Goal: Task Accomplishment & Management: Complete application form

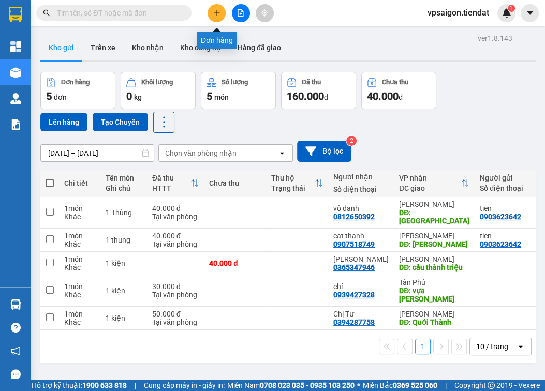
click at [222, 13] on button at bounding box center [216, 13] width 18 height 18
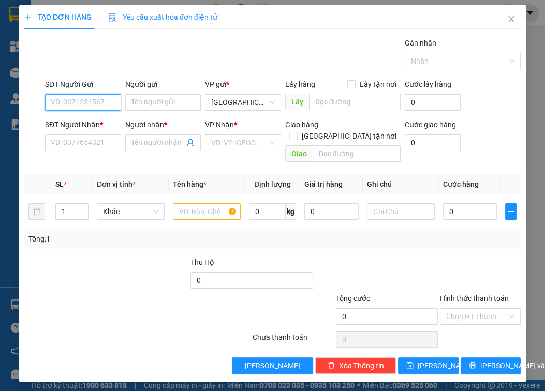
click at [112, 101] on input "SĐT Người Gửi" at bounding box center [83, 102] width 76 height 17
type input "0867975528"
click at [88, 145] on input "SĐT Người Nhận *" at bounding box center [83, 143] width 76 height 17
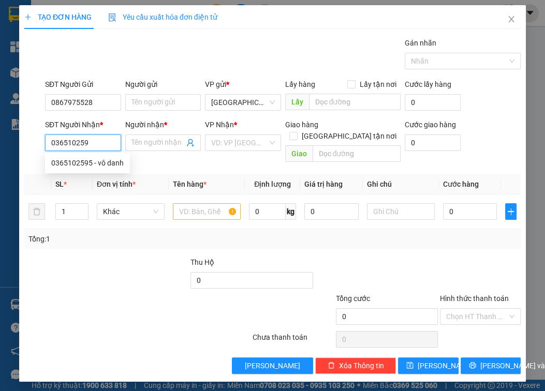
type input "0365102595"
click at [108, 165] on div "0365102595 - vô danh" at bounding box center [87, 162] width 72 height 11
type input "vô danh"
type input "cầu [GEOGRAPHIC_DATA][DEMOGRAPHIC_DATA]"
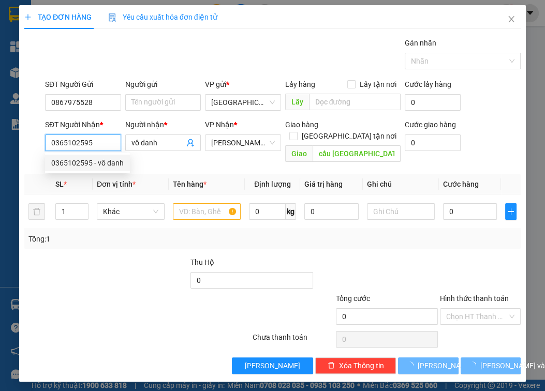
type input "60.000"
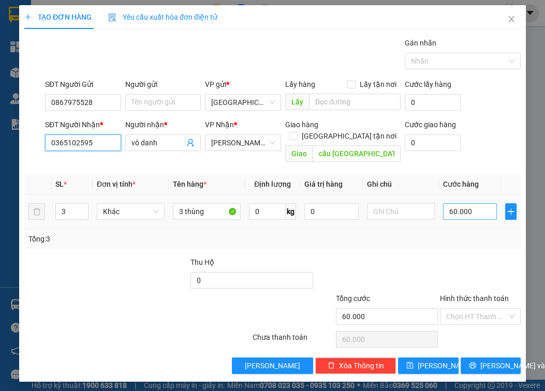
type input "0365102595"
click at [467, 203] on input "60.000" at bounding box center [470, 211] width 54 height 17
type input "0"
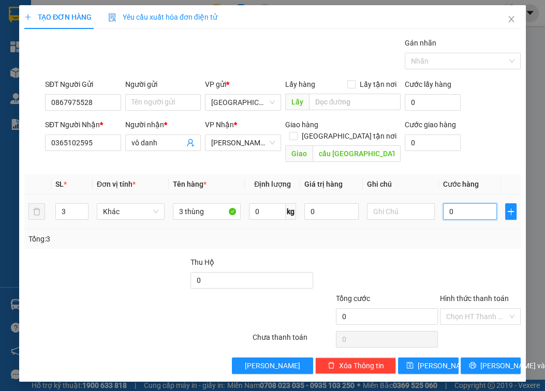
type input "3"
type input "03"
type input "30"
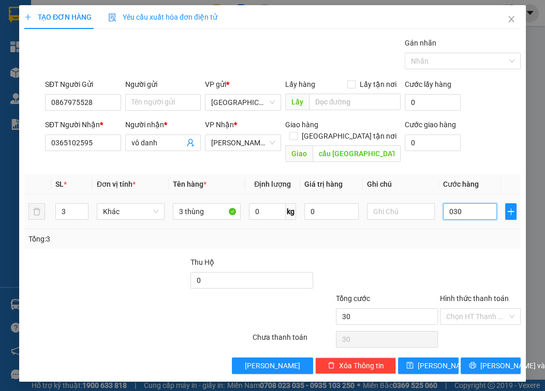
type input "030"
type input "30.000"
click at [456, 257] on div at bounding box center [480, 275] width 83 height 36
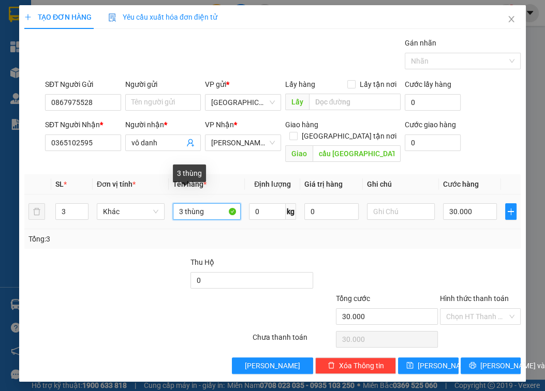
click at [212, 203] on input "3 thùng" at bounding box center [207, 211] width 68 height 17
type input "3"
type input "hồ sơ"
click at [123, 258] on div at bounding box center [147, 275] width 83 height 36
click at [65, 204] on input "3" at bounding box center [72, 212] width 32 height 16
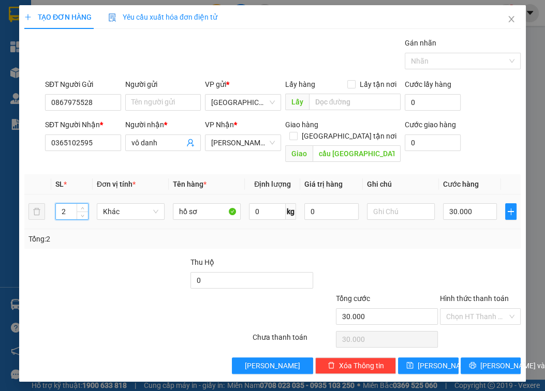
type input "1"
click at [467, 360] on span "[PERSON_NAME] và In" at bounding box center [516, 365] width 72 height 11
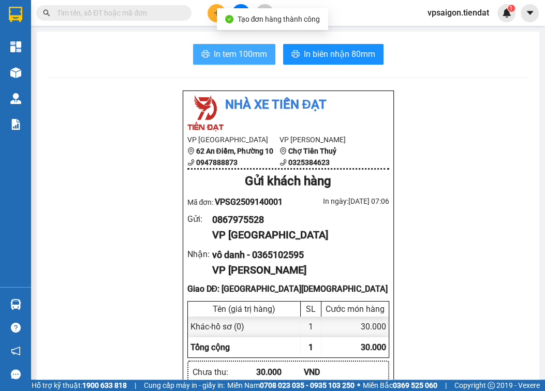
click at [232, 57] on span "In tem 100mm" at bounding box center [240, 54] width 53 height 13
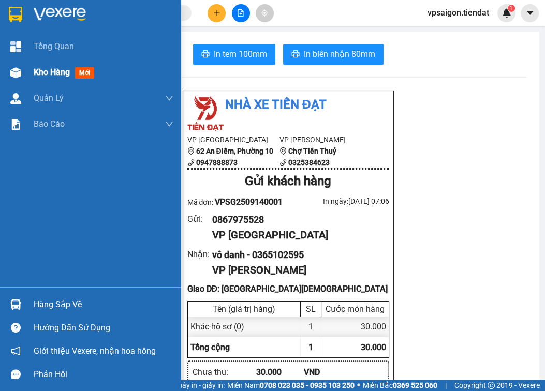
click at [37, 75] on span "Kho hàng" at bounding box center [52, 72] width 36 height 10
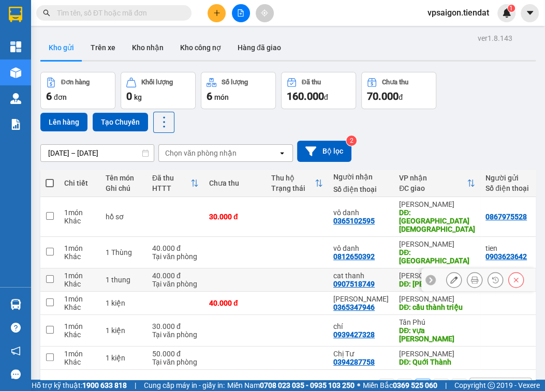
click at [47, 275] on input "checkbox" at bounding box center [50, 279] width 8 height 8
checkbox input "true"
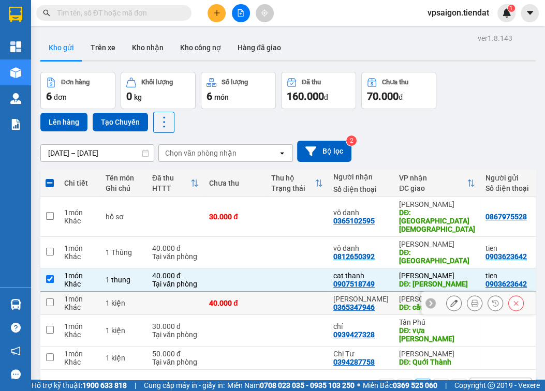
click at [51, 299] on input "checkbox" at bounding box center [50, 303] width 8 height 8
checkbox input "true"
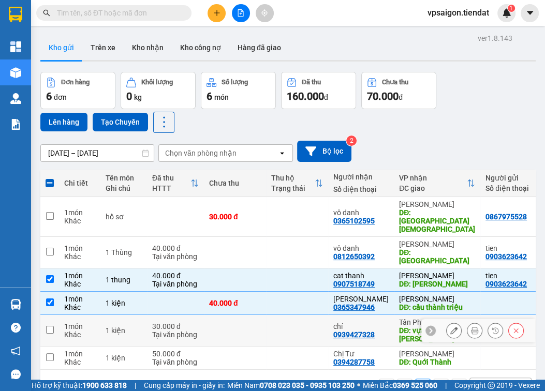
click at [51, 326] on input "checkbox" at bounding box center [50, 330] width 8 height 8
checkbox input "true"
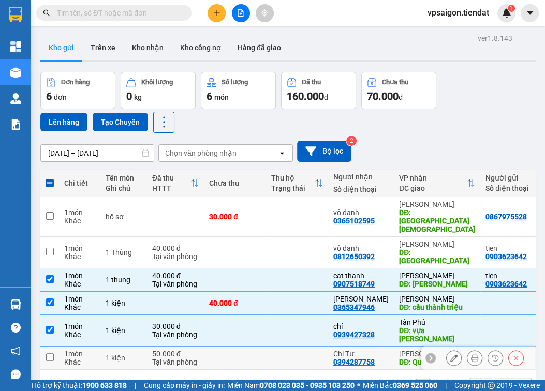
click at [48, 353] on input "checkbox" at bounding box center [50, 357] width 8 height 8
checkbox input "true"
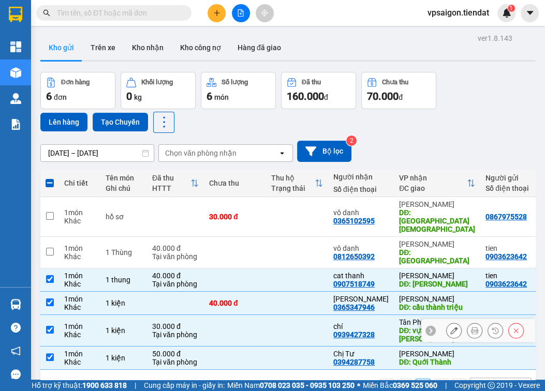
scroll to position [48, 0]
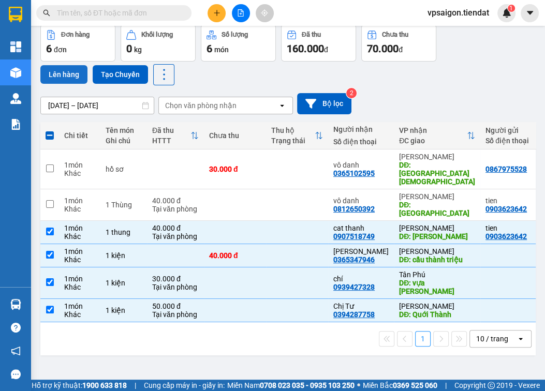
click at [63, 76] on button "Lên hàng" at bounding box center [63, 74] width 47 height 19
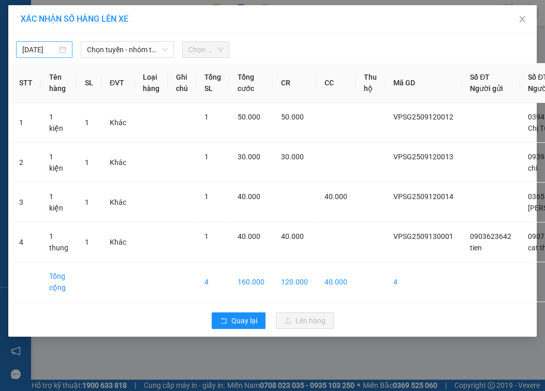
click at [50, 48] on input "[DATE]" at bounding box center [39, 49] width 35 height 11
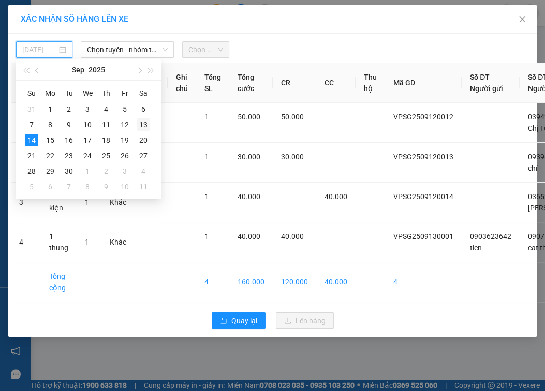
click at [143, 123] on div "13" at bounding box center [143, 124] width 12 height 12
type input "[DATE]"
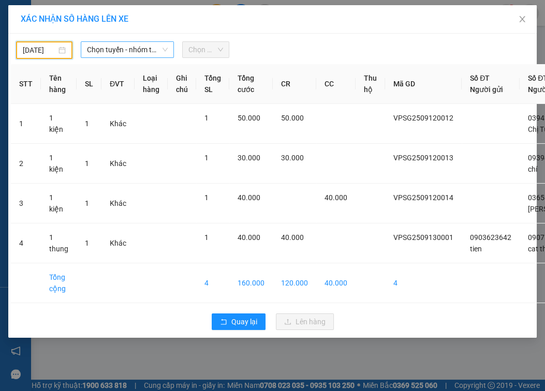
click at [152, 53] on span "Chọn tuyến - nhóm tuyến" at bounding box center [127, 50] width 81 height 16
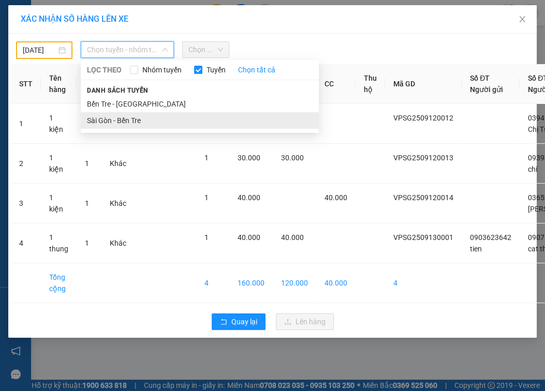
click at [137, 117] on li "Sài Gòn - Bến Tre" at bounding box center [200, 120] width 238 height 17
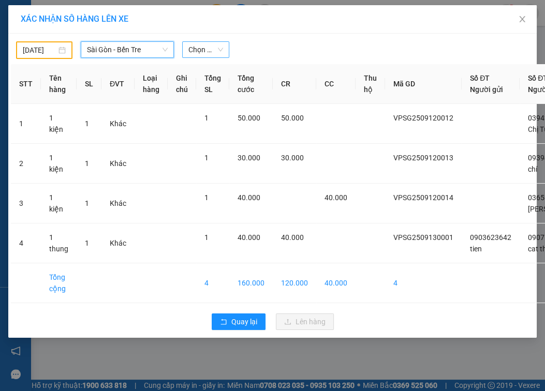
click at [215, 49] on span "Chọn chuyến" at bounding box center [205, 50] width 35 height 16
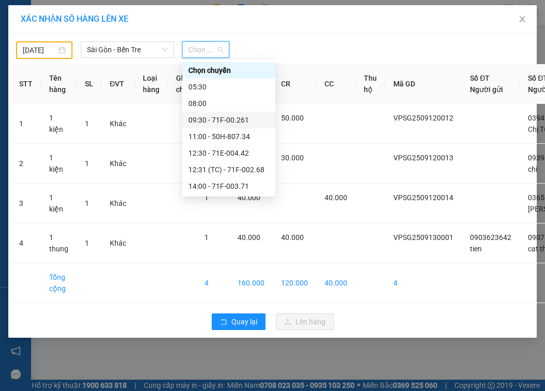
scroll to position [83, 0]
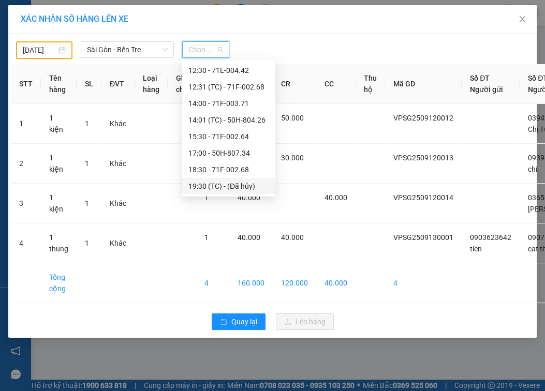
click at [232, 187] on div "19:30 (TC) - (Đã hủy)" at bounding box center [228, 186] width 81 height 11
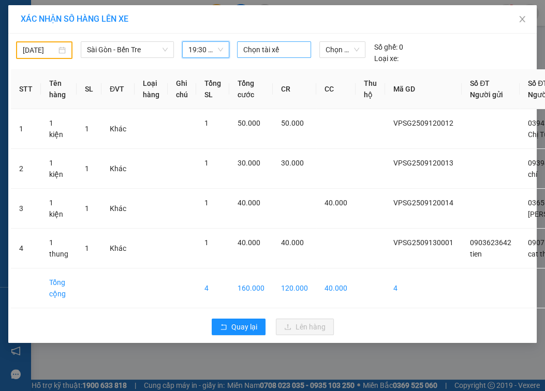
click at [264, 51] on div at bounding box center [274, 49] width 69 height 12
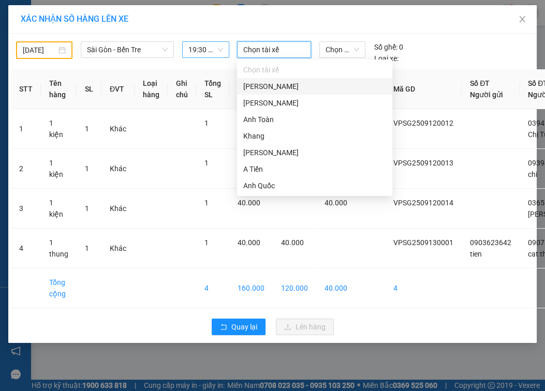
click at [217, 51] on span "19:30 (TC) - (Đã hủy)" at bounding box center [205, 50] width 35 height 16
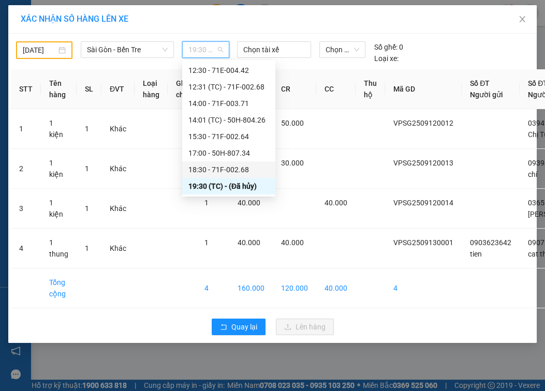
click at [227, 167] on div "18:30 - 71F-002.68" at bounding box center [228, 169] width 81 height 11
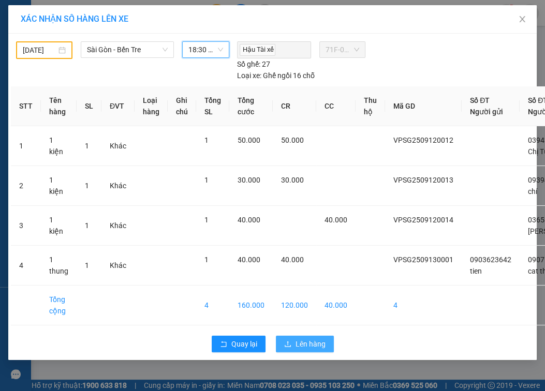
click at [301, 350] on span "Lên hàng" at bounding box center [310, 343] width 30 height 11
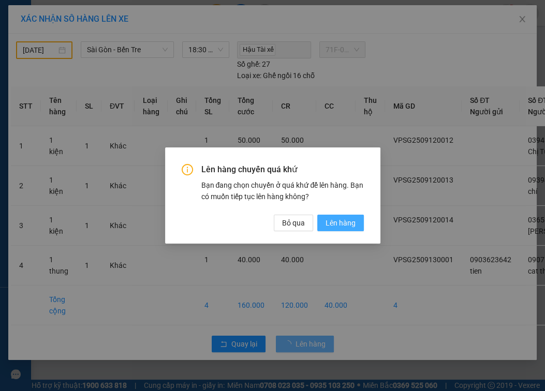
click at [337, 224] on span "Lên hàng" at bounding box center [340, 222] width 30 height 11
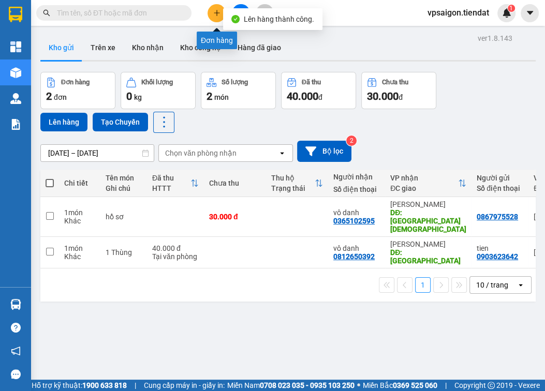
click at [215, 12] on icon "plus" at bounding box center [217, 12] width 6 height 1
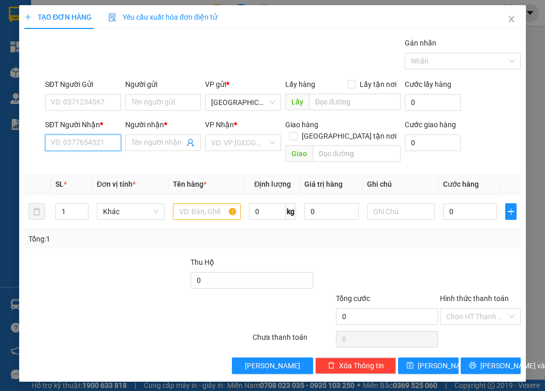
click at [79, 141] on input "SĐT Người Nhận *" at bounding box center [83, 143] width 76 height 17
click at [79, 100] on input "SĐT Người Gửi" at bounding box center [83, 102] width 76 height 17
type input "0365340443"
click at [73, 145] on input "SĐT Người Nhận *" at bounding box center [83, 143] width 76 height 17
type input "0353771062"
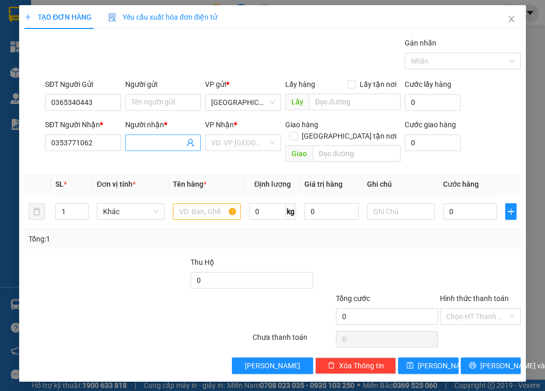
click at [152, 142] on input "Người nhận *" at bounding box center [157, 142] width 53 height 11
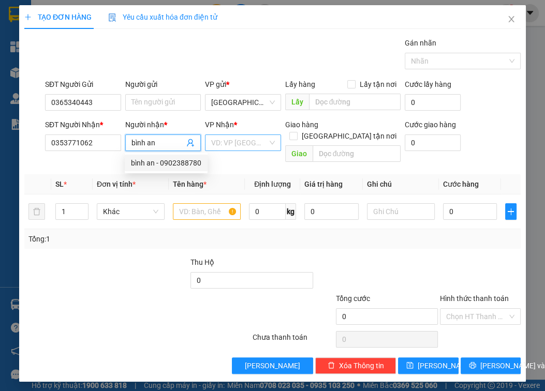
type input "bình an"
click at [229, 137] on input "search" at bounding box center [239, 143] width 56 height 16
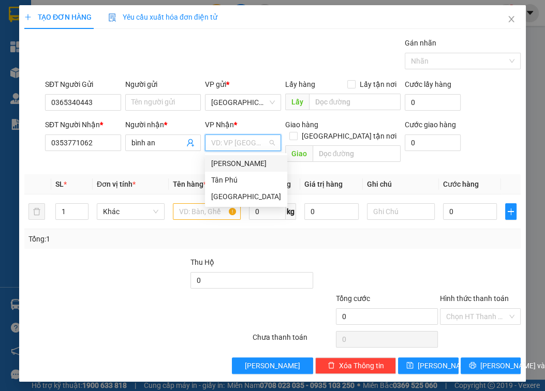
click at [241, 159] on div "[PERSON_NAME]" at bounding box center [246, 163] width 70 height 11
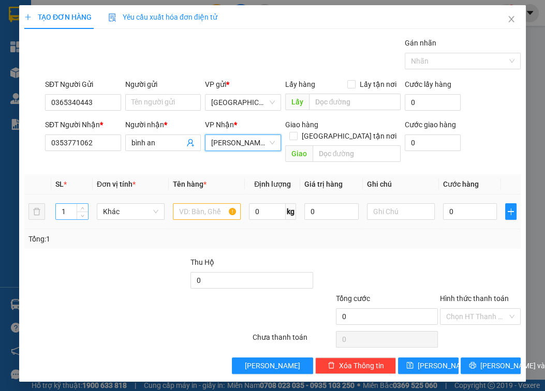
click at [66, 204] on input "1" at bounding box center [72, 212] width 32 height 16
type input "2"
click at [185, 203] on input "text" at bounding box center [207, 211] width 68 height 17
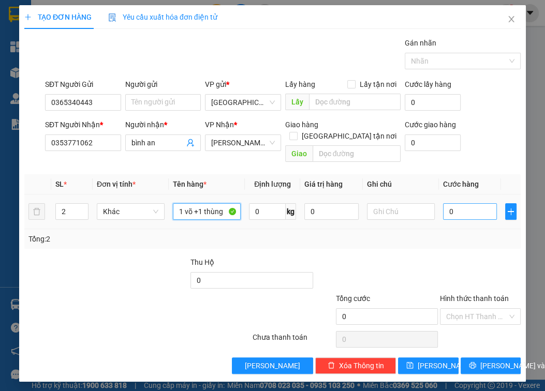
type input "1 võ +1 thùng"
click at [463, 203] on input "0" at bounding box center [470, 211] width 54 height 17
type input "6"
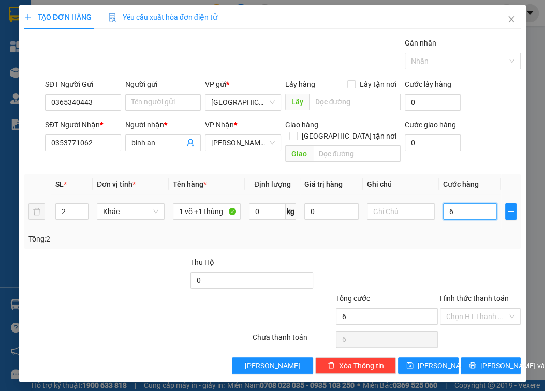
type input "60"
type input "60.000"
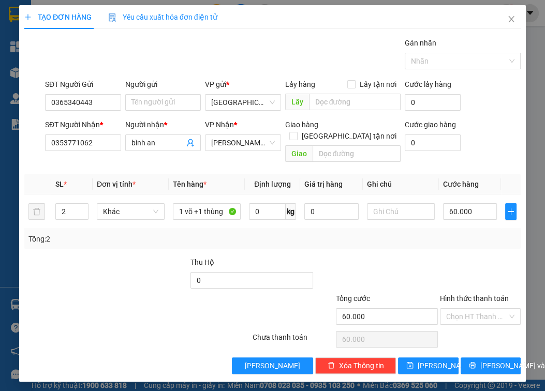
click at [460, 294] on label "Hình thức thanh toán" at bounding box center [474, 298] width 69 height 8
click at [460, 309] on input "Hình thức thanh toán" at bounding box center [477, 317] width 62 height 16
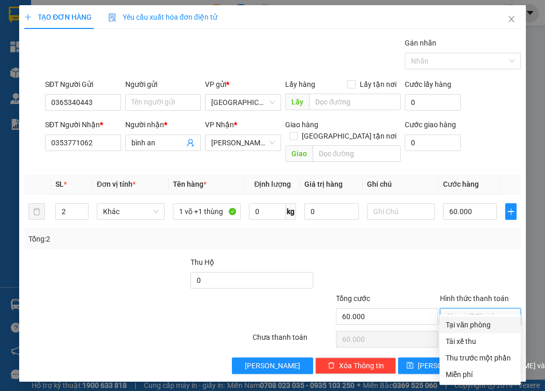
click at [467, 309] on input "Hình thức thanh toán" at bounding box center [477, 317] width 62 height 16
click at [467, 324] on div "Tại văn phòng" at bounding box center [479, 324] width 69 height 11
type input "0"
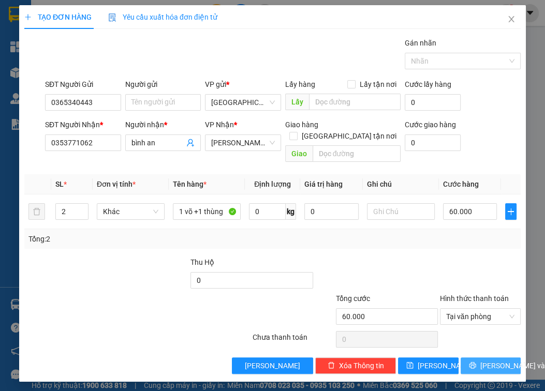
click at [467, 360] on span "[PERSON_NAME] và In" at bounding box center [516, 365] width 72 height 11
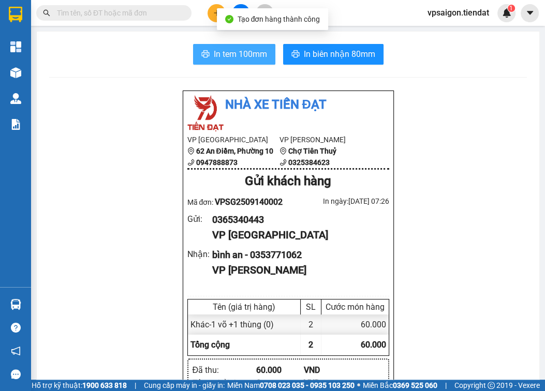
click at [242, 49] on span "In tem 100mm" at bounding box center [240, 54] width 53 height 13
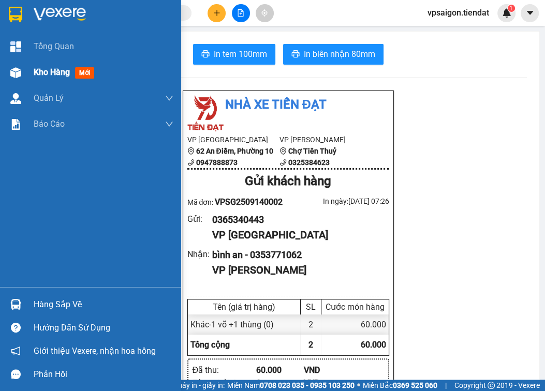
click at [53, 73] on span "Kho hàng" at bounding box center [52, 72] width 36 height 10
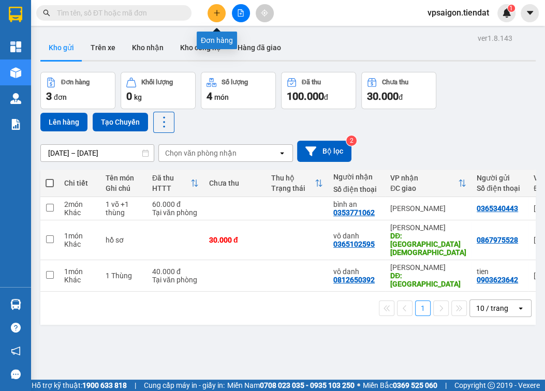
click at [217, 12] on icon "plus" at bounding box center [216, 13] width 1 height 6
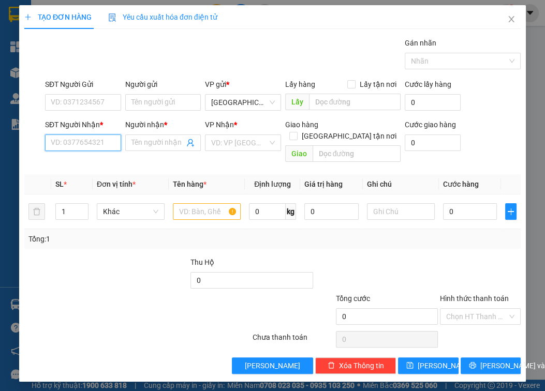
click at [91, 147] on input "SĐT Người Nhận *" at bounding box center [83, 143] width 76 height 17
type input "0973126598"
click at [143, 141] on input "Người nhận *" at bounding box center [157, 142] width 53 height 11
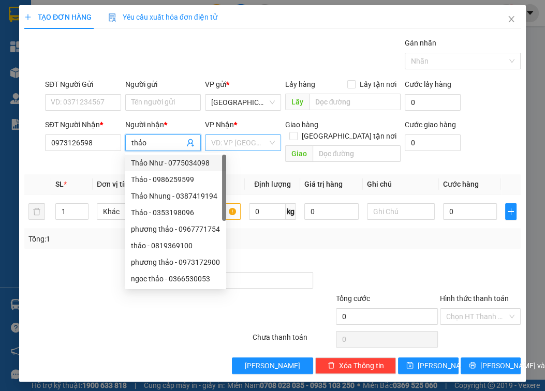
type input "thảo"
click at [244, 145] on input "search" at bounding box center [239, 143] width 56 height 16
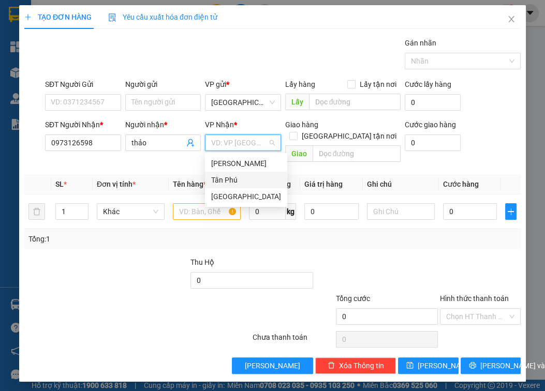
click at [238, 179] on div "Tân Phú" at bounding box center [246, 179] width 70 height 11
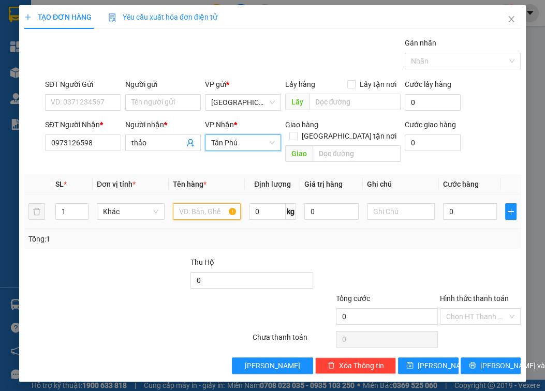
click at [185, 203] on input "text" at bounding box center [207, 211] width 68 height 17
type input "1 món"
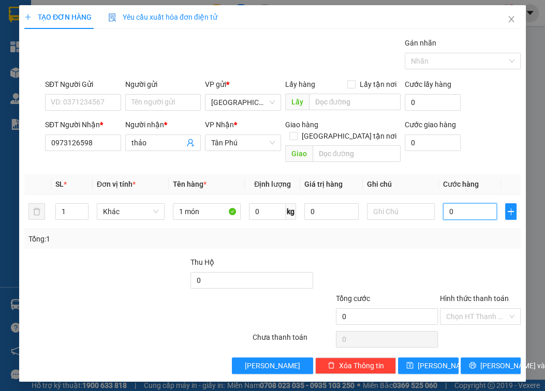
type input "4"
type input "40"
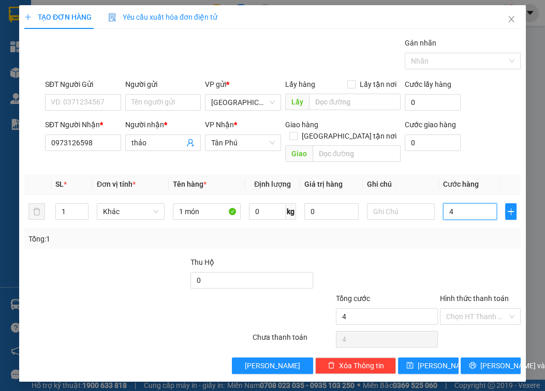
type input "40"
type input "40.000"
click at [467, 233] on div "Tổng: 1" at bounding box center [272, 238] width 488 height 11
click at [467, 309] on input "Hình thức thanh toán" at bounding box center [477, 317] width 62 height 16
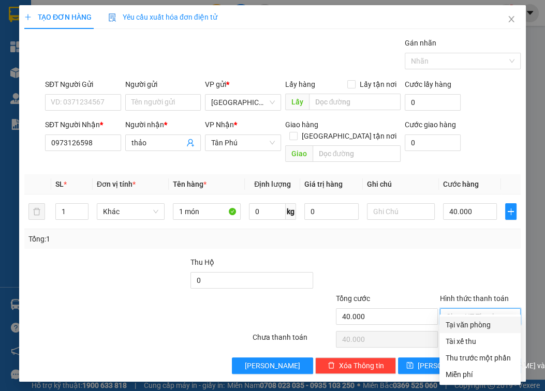
click at [467, 323] on div "Tại văn phòng" at bounding box center [479, 324] width 69 height 11
type input "0"
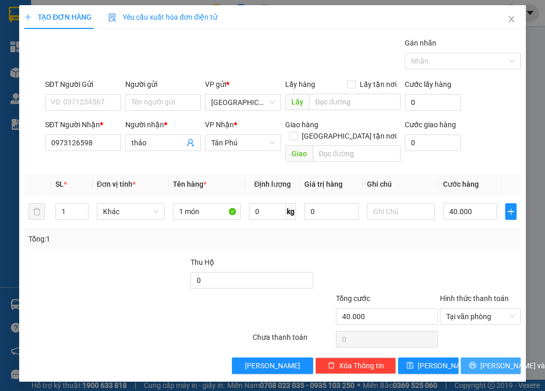
click at [467, 360] on span "[PERSON_NAME] và In" at bounding box center [516, 365] width 72 height 11
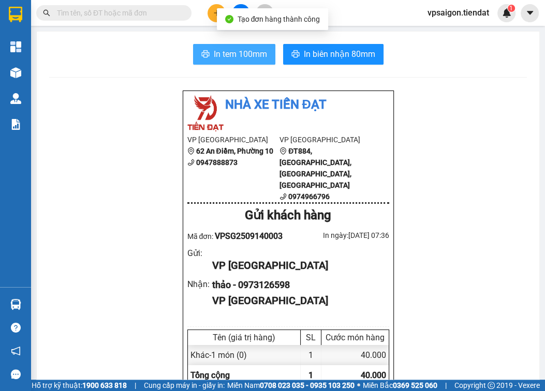
click at [250, 54] on span "In tem 100mm" at bounding box center [240, 54] width 53 height 13
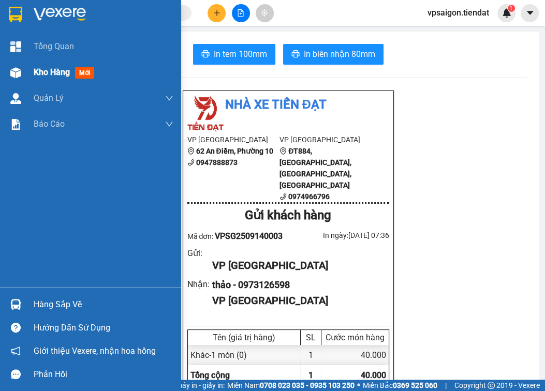
click at [37, 70] on span "Kho hàng" at bounding box center [52, 72] width 36 height 10
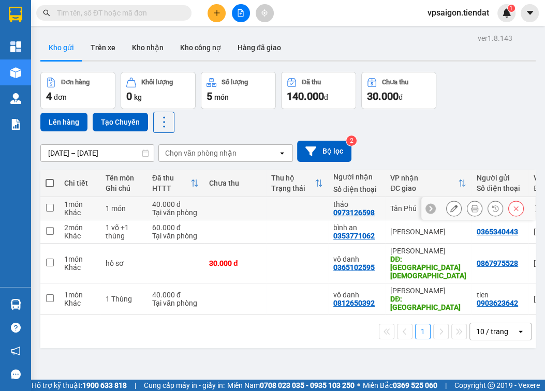
click at [349, 209] on div "0973126598" at bounding box center [353, 213] width 41 height 8
click at [348, 209] on div "0973126598" at bounding box center [353, 213] width 41 height 8
drag, startPoint x: 347, startPoint y: 207, endPoint x: 332, endPoint y: 364, distance: 157.4
click at [335, 373] on div "ver 1.8.143 Kho gửi Trên xe Kho nhận Kho công nợ Hàng đã giao Đơn hàng 4 đơn Kh…" at bounding box center [287, 226] width 503 height 391
click at [365, 211] on div "0973126598" at bounding box center [353, 213] width 41 height 8
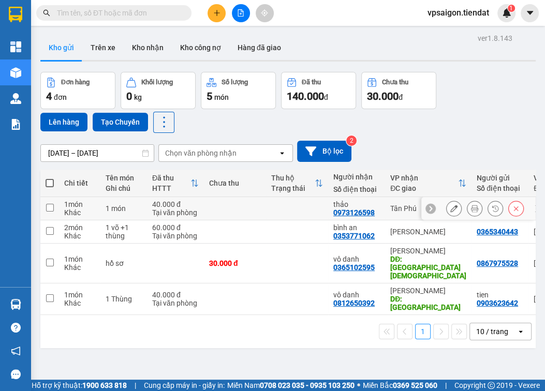
click at [365, 211] on div "0973126598" at bounding box center [353, 213] width 41 height 8
click at [143, 341] on div "ver 1.8.143 Kho gửi Trên xe Kho nhận Kho công nợ Hàng đã giao Đơn hàng 4 đơn Kh…" at bounding box center [287, 226] width 503 height 391
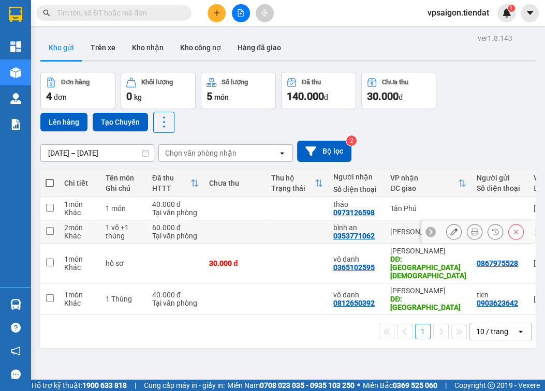
click at [343, 234] on div "0353771062" at bounding box center [353, 236] width 41 height 8
click at [159, 357] on div "ver 1.8.143 Kho gửi Trên xe Kho nhận Kho công nợ Hàng đã giao Đơn hàng 4 đơn Kh…" at bounding box center [287, 226] width 503 height 391
